Goal: Transaction & Acquisition: Purchase product/service

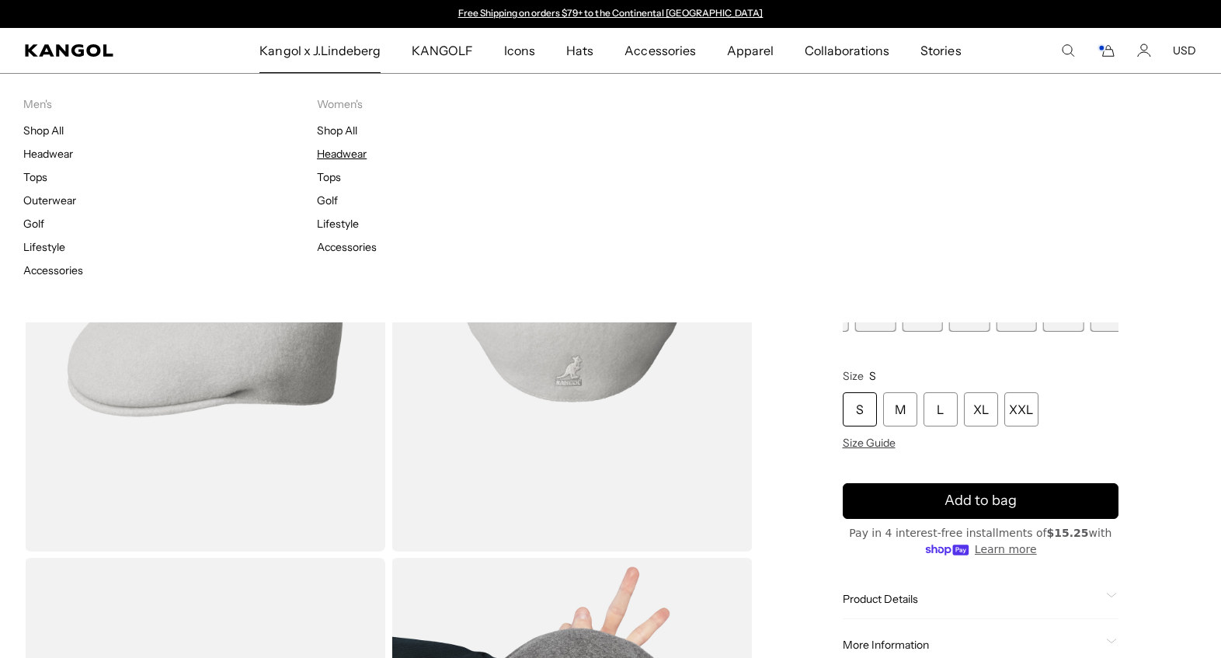
click at [350, 161] on link "Headwear" at bounding box center [342, 154] width 50 height 14
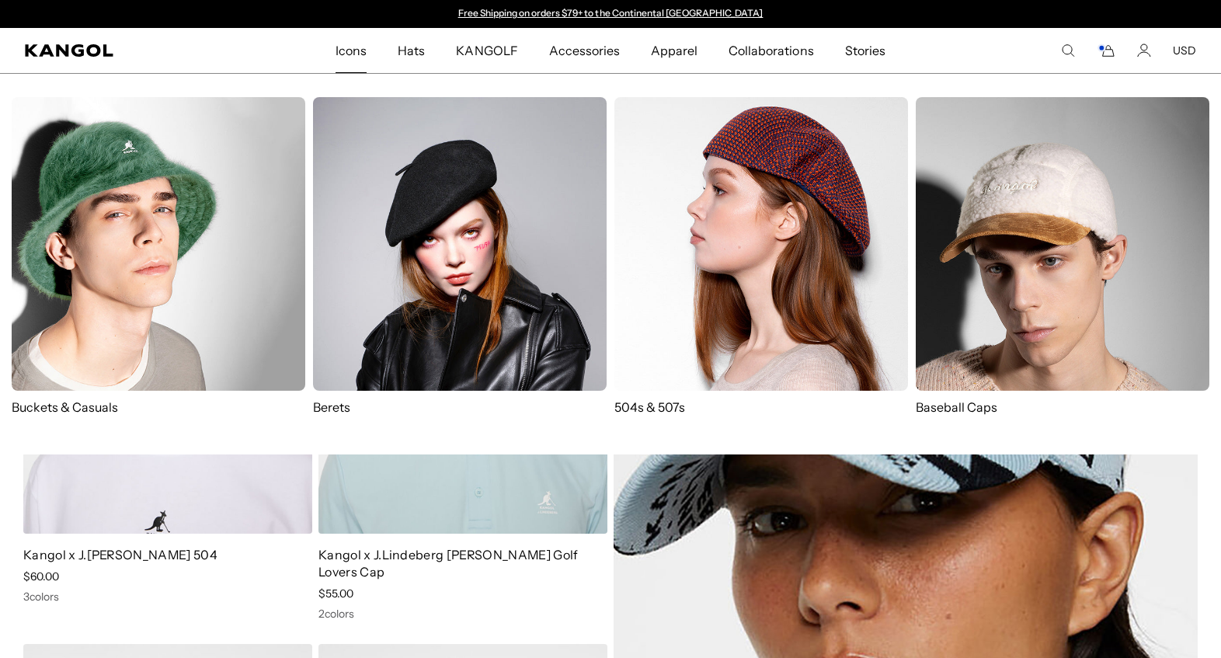
click at [336, 45] on span "Icons" at bounding box center [351, 50] width 31 height 45
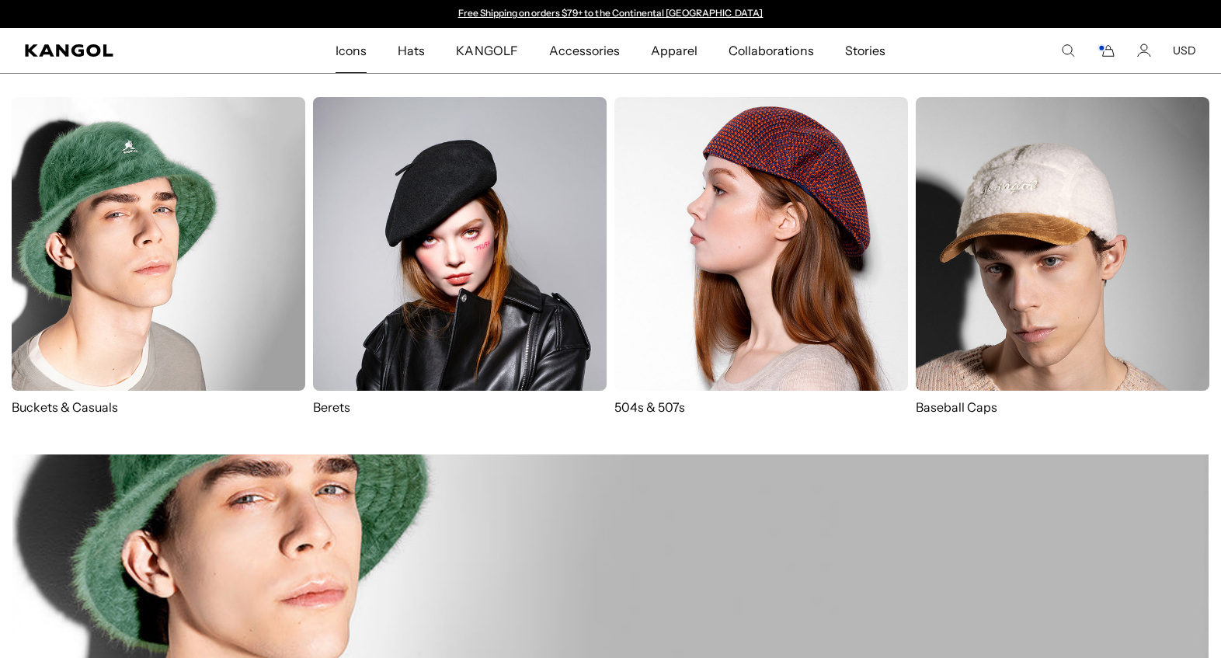
click at [740, 258] on img at bounding box center [762, 244] width 294 height 294
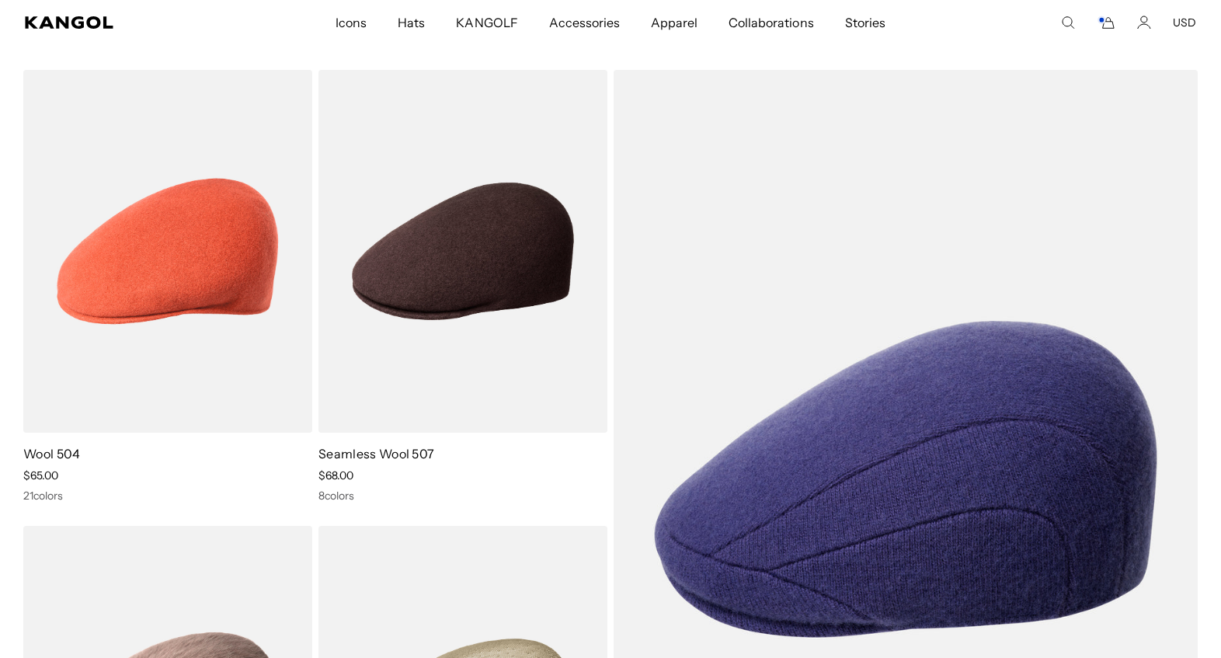
scroll to position [104, 0]
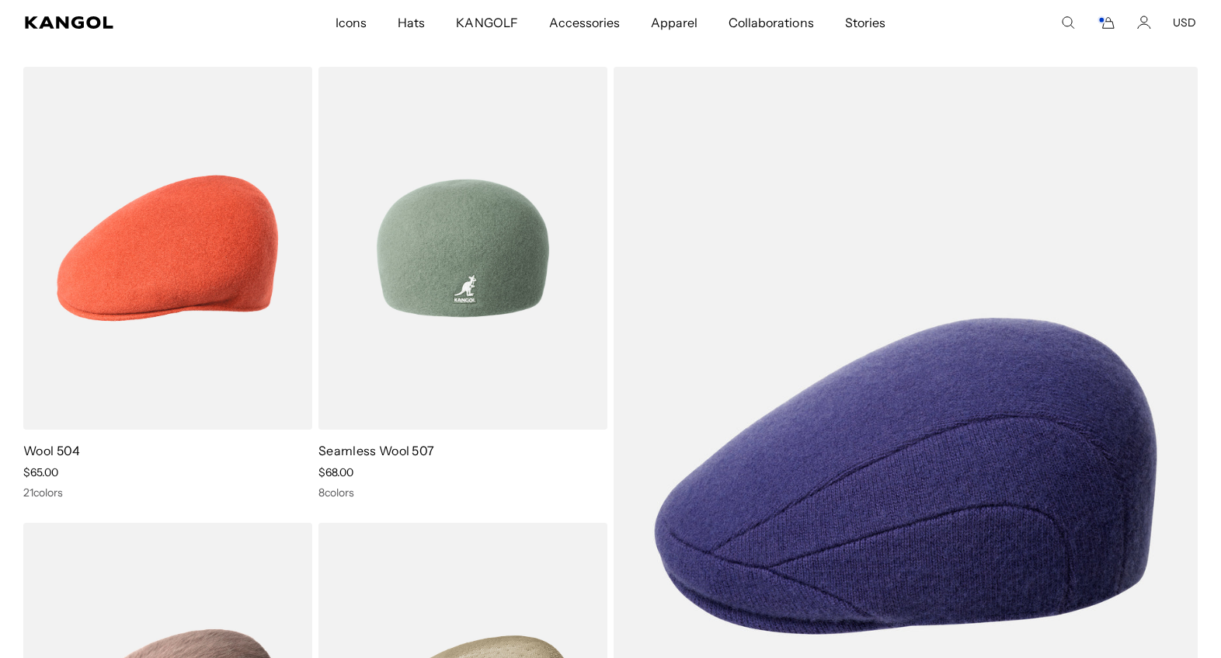
click at [399, 379] on img at bounding box center [463, 248] width 289 height 363
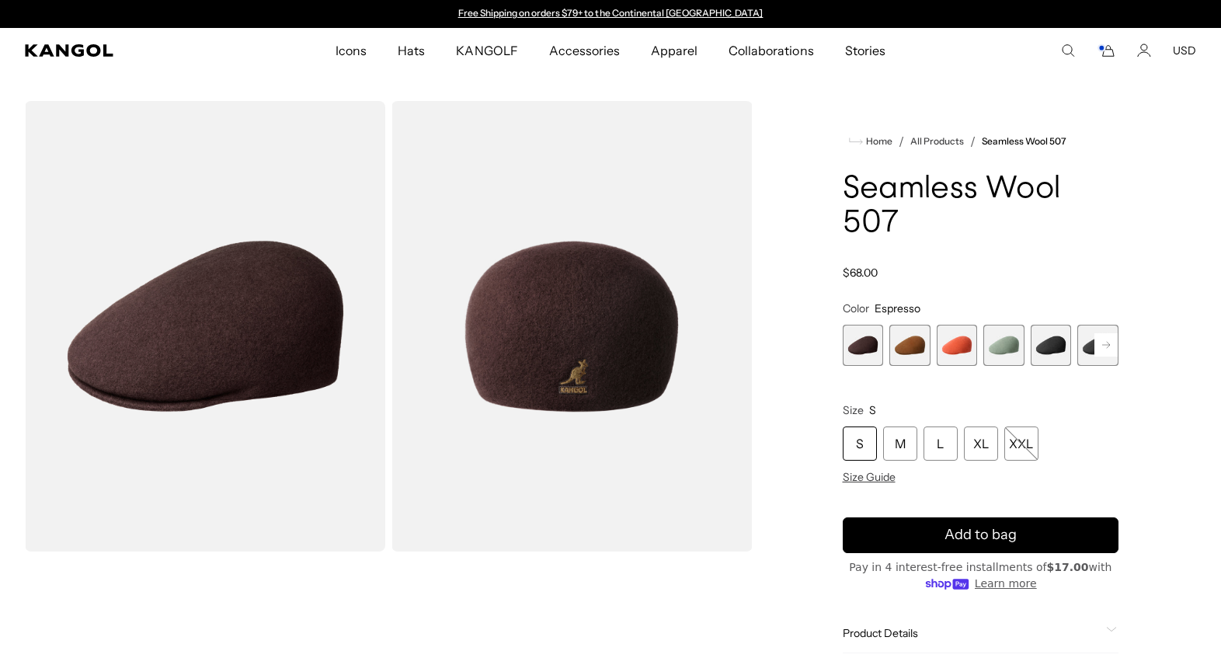
click at [849, 366] on span "1 of 9" at bounding box center [863, 345] width 41 height 41
click at [907, 366] on span "2 of 9" at bounding box center [910, 345] width 41 height 41
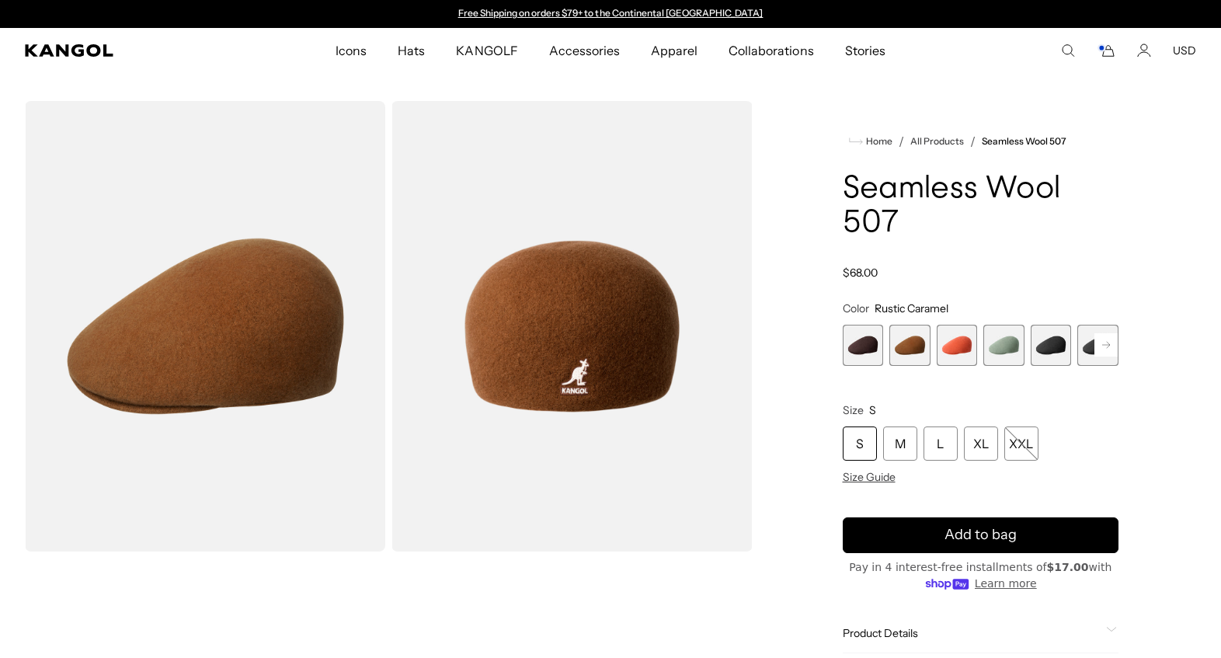
click at [956, 366] on span "3 of 9" at bounding box center [957, 345] width 41 height 41
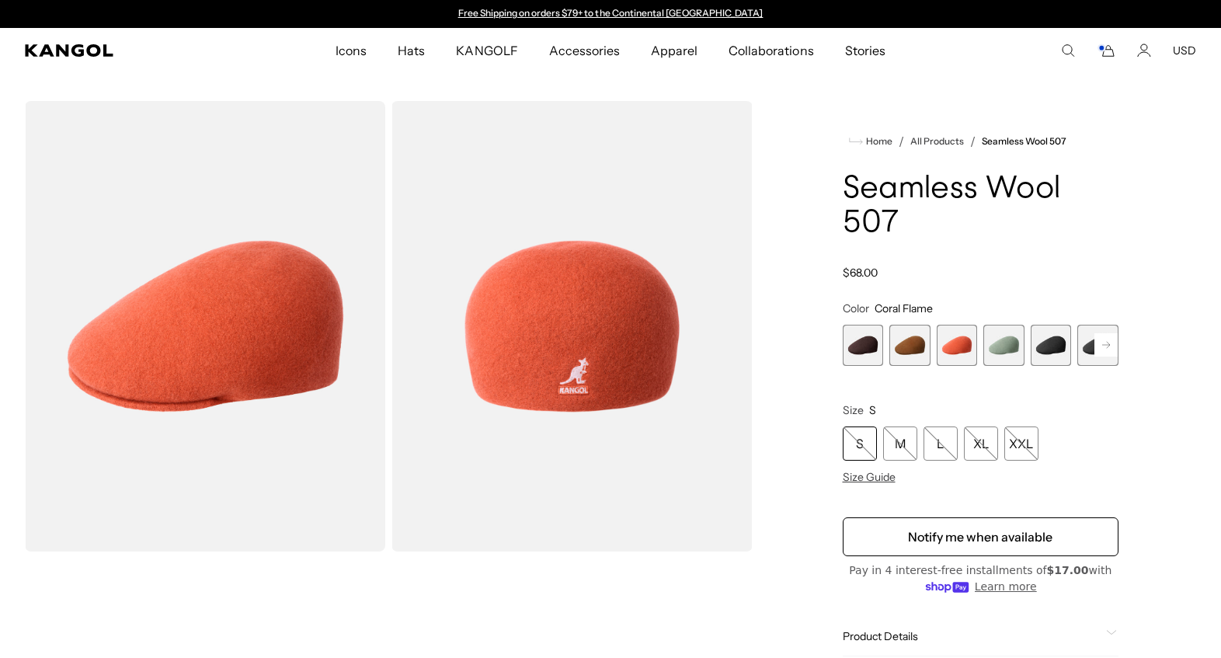
click at [1005, 366] on span "4 of 9" at bounding box center [1004, 345] width 41 height 41
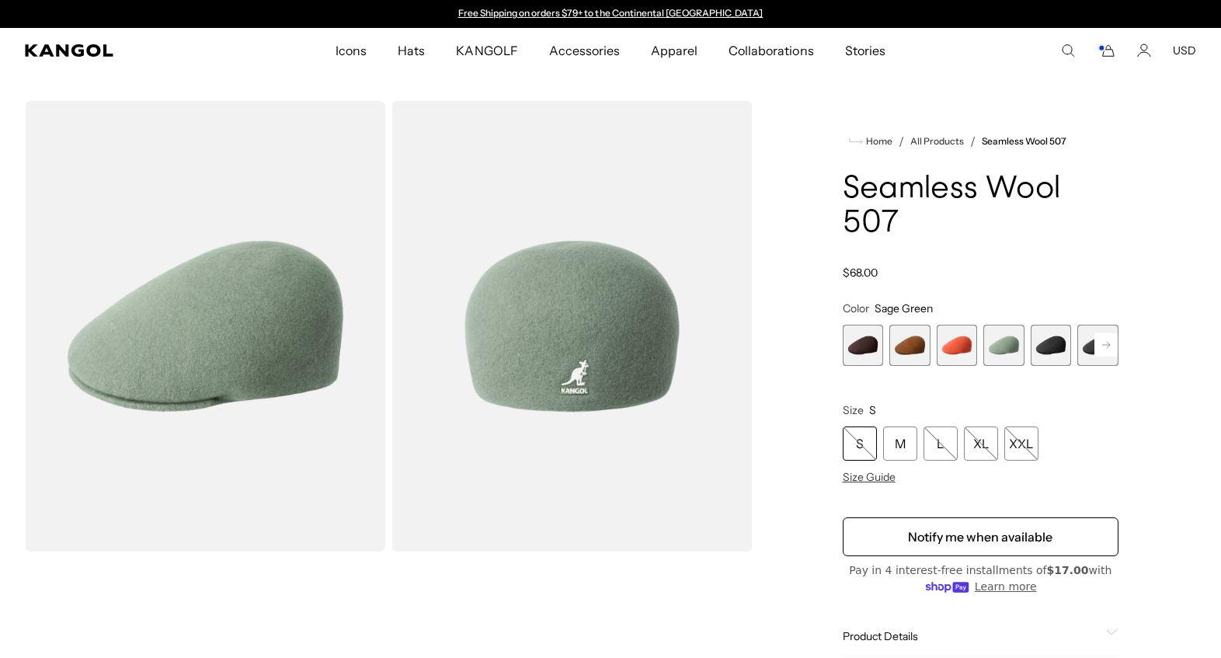
click at [1041, 366] on span "5 of 9" at bounding box center [1051, 345] width 41 height 41
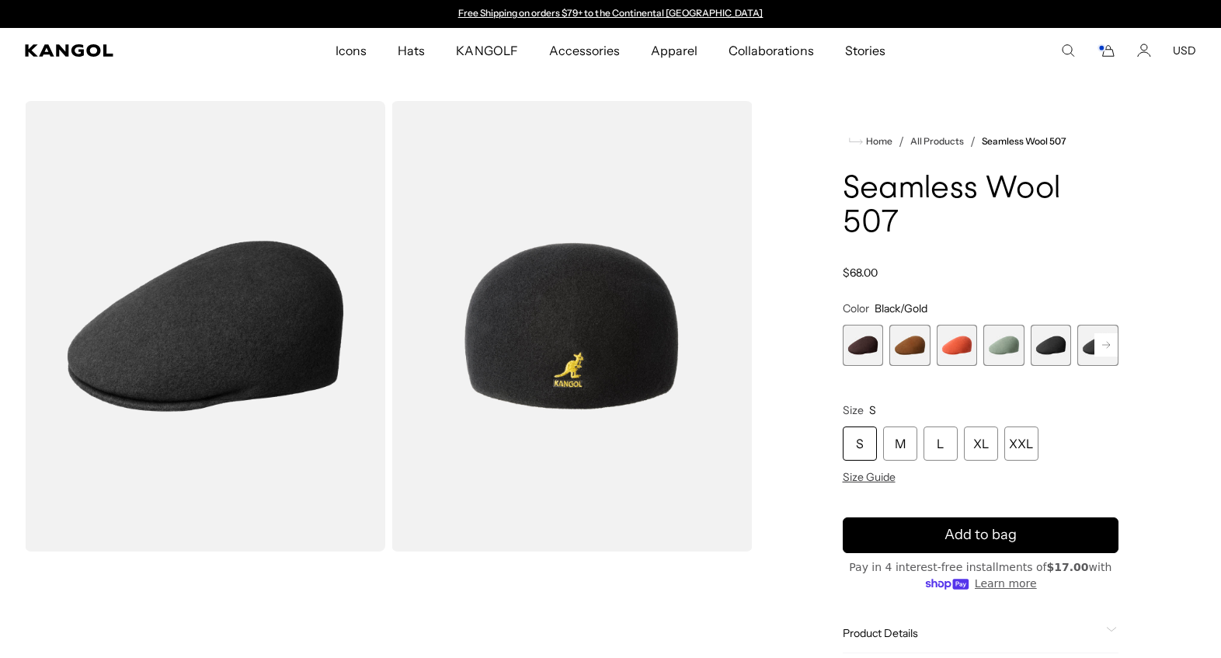
click at [1095, 357] on rect at bounding box center [1106, 344] width 23 height 23
click at [1046, 366] on span "6 of 9" at bounding box center [1052, 345] width 41 height 41
click at [1098, 357] on rect at bounding box center [1106, 344] width 23 height 23
click at [1097, 357] on rect at bounding box center [1106, 344] width 23 height 23
click at [1097, 366] on span "9 of 9" at bounding box center [1101, 345] width 41 height 41
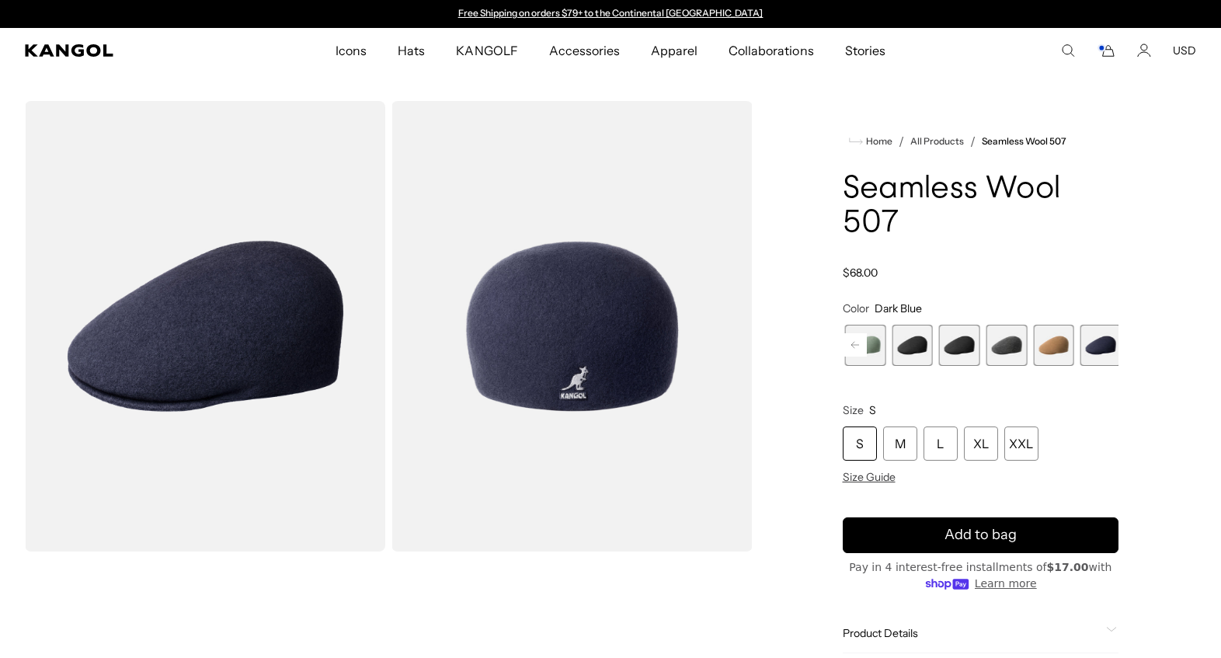
click at [1106, 366] on span "9 of 9" at bounding box center [1101, 345] width 41 height 41
click at [1100, 366] on span "9 of 9" at bounding box center [1101, 345] width 41 height 41
click at [1050, 366] on span "8 of 9" at bounding box center [1053, 345] width 41 height 41
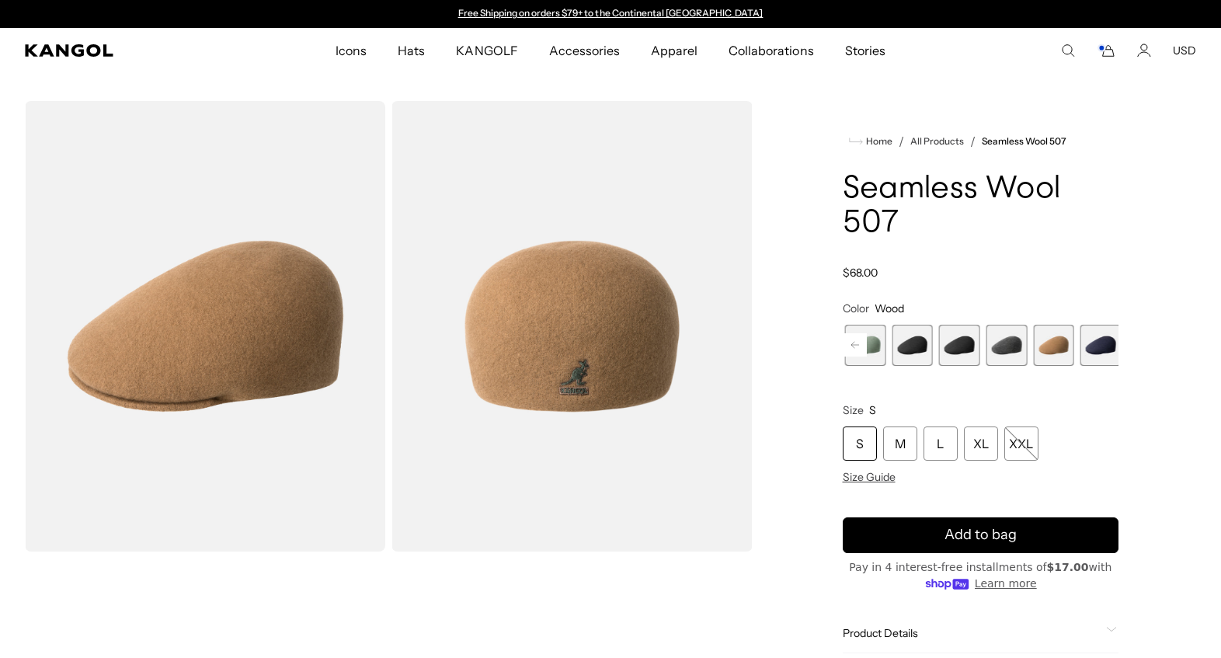
click at [1099, 366] on span "9 of 9" at bounding box center [1101, 345] width 41 height 41
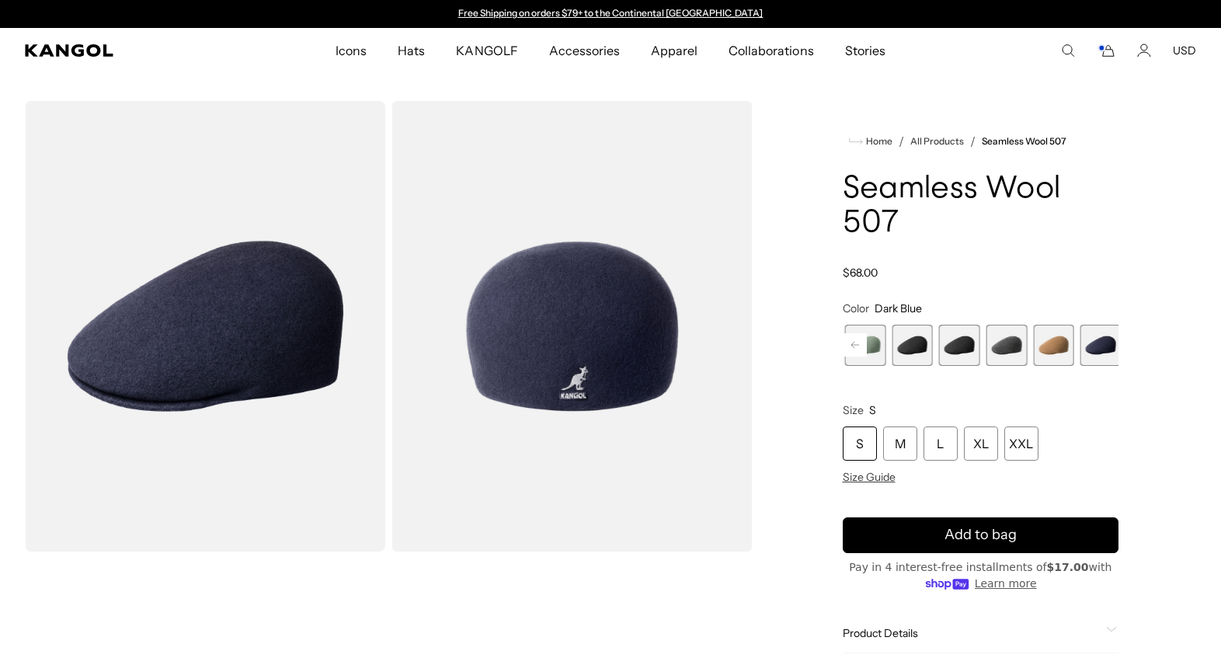
click at [1016, 366] on span "7 of 9" at bounding box center [1007, 345] width 41 height 41
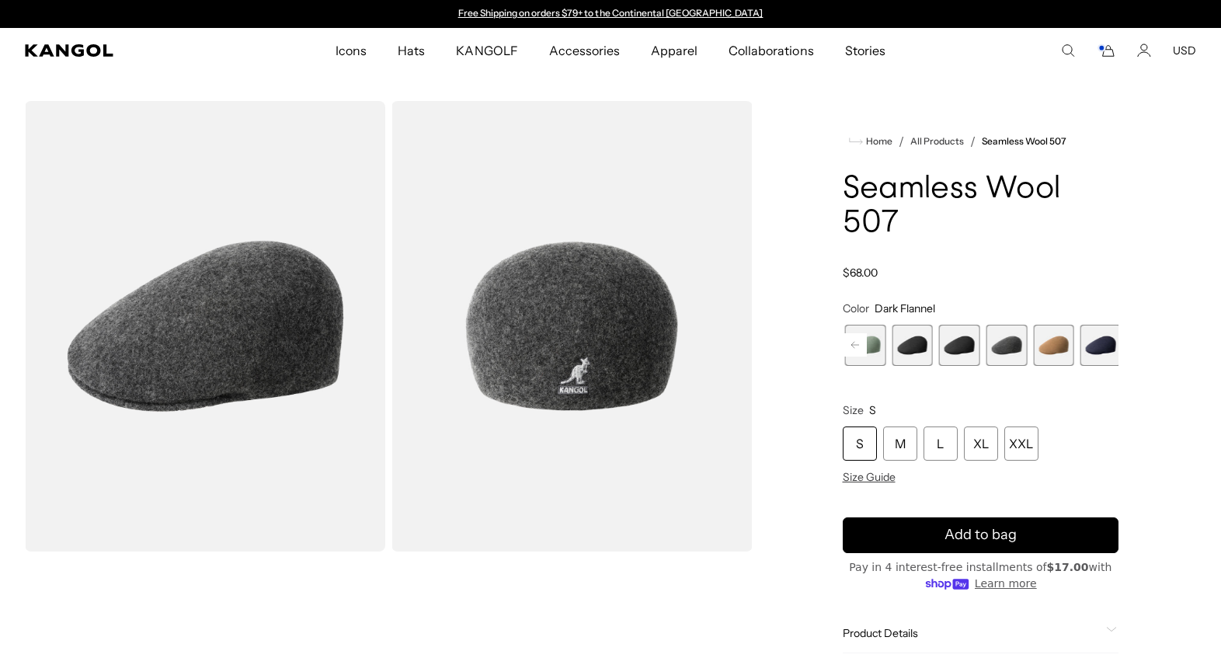
click at [918, 366] on span "5 of 9" at bounding box center [912, 345] width 41 height 41
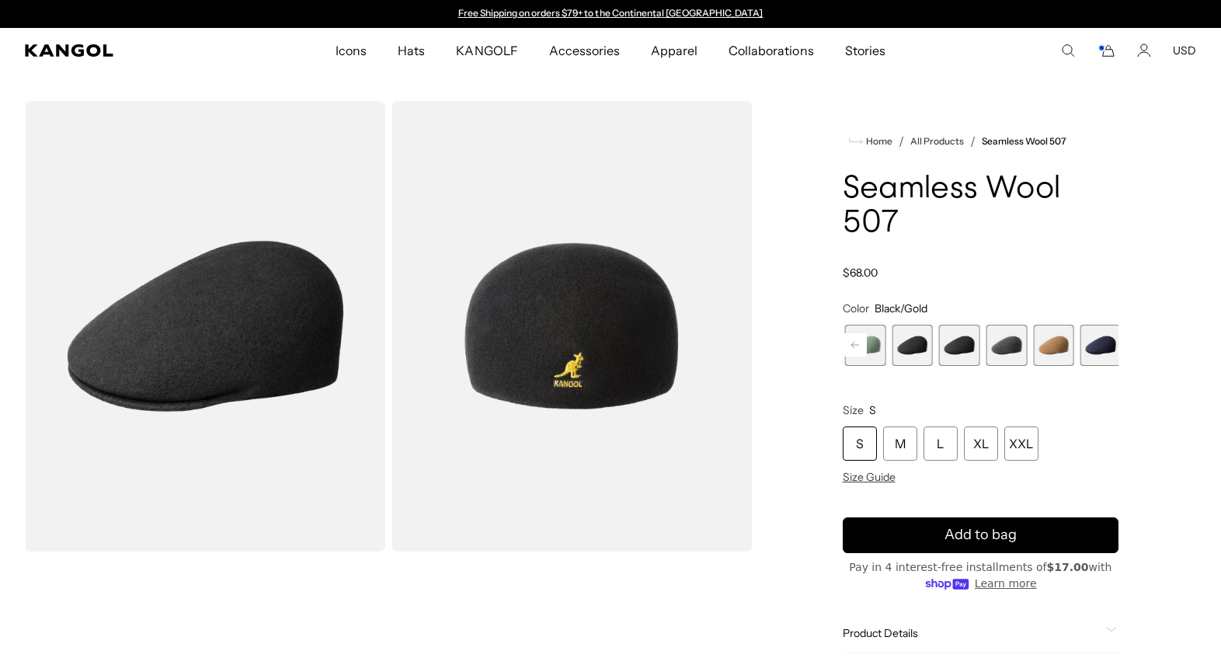
click at [987, 366] on span "7 of 9" at bounding box center [1007, 345] width 41 height 41
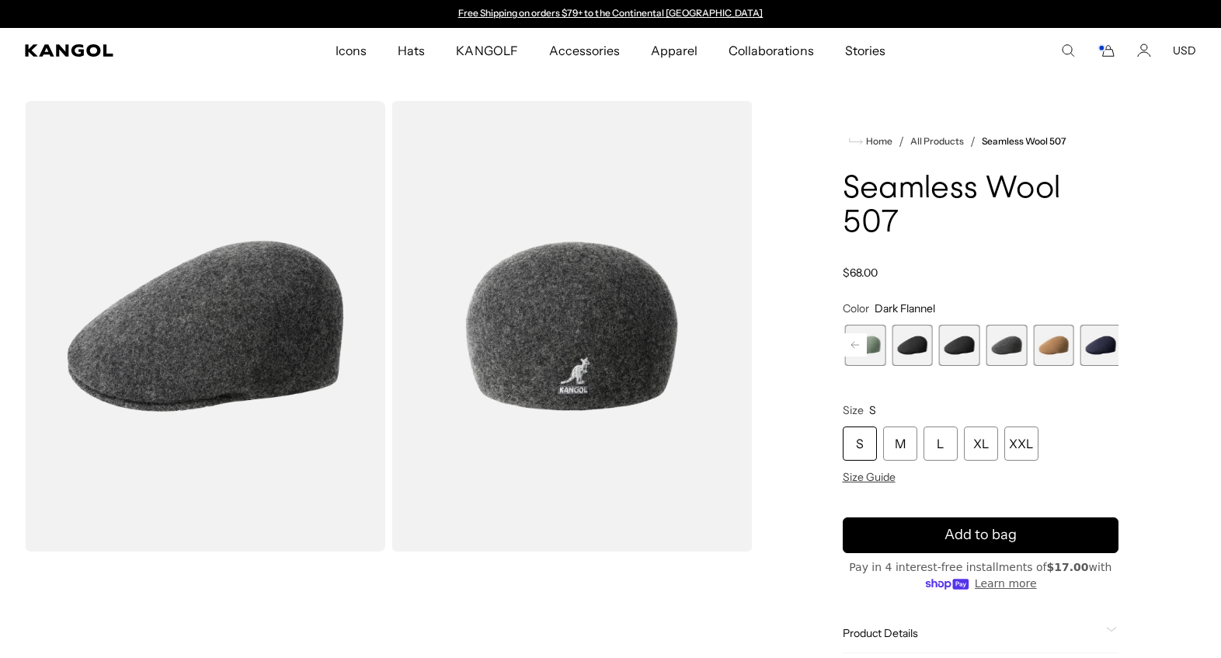
click at [960, 366] on span "6 of 9" at bounding box center [959, 345] width 41 height 41
